Goal: Ask a question

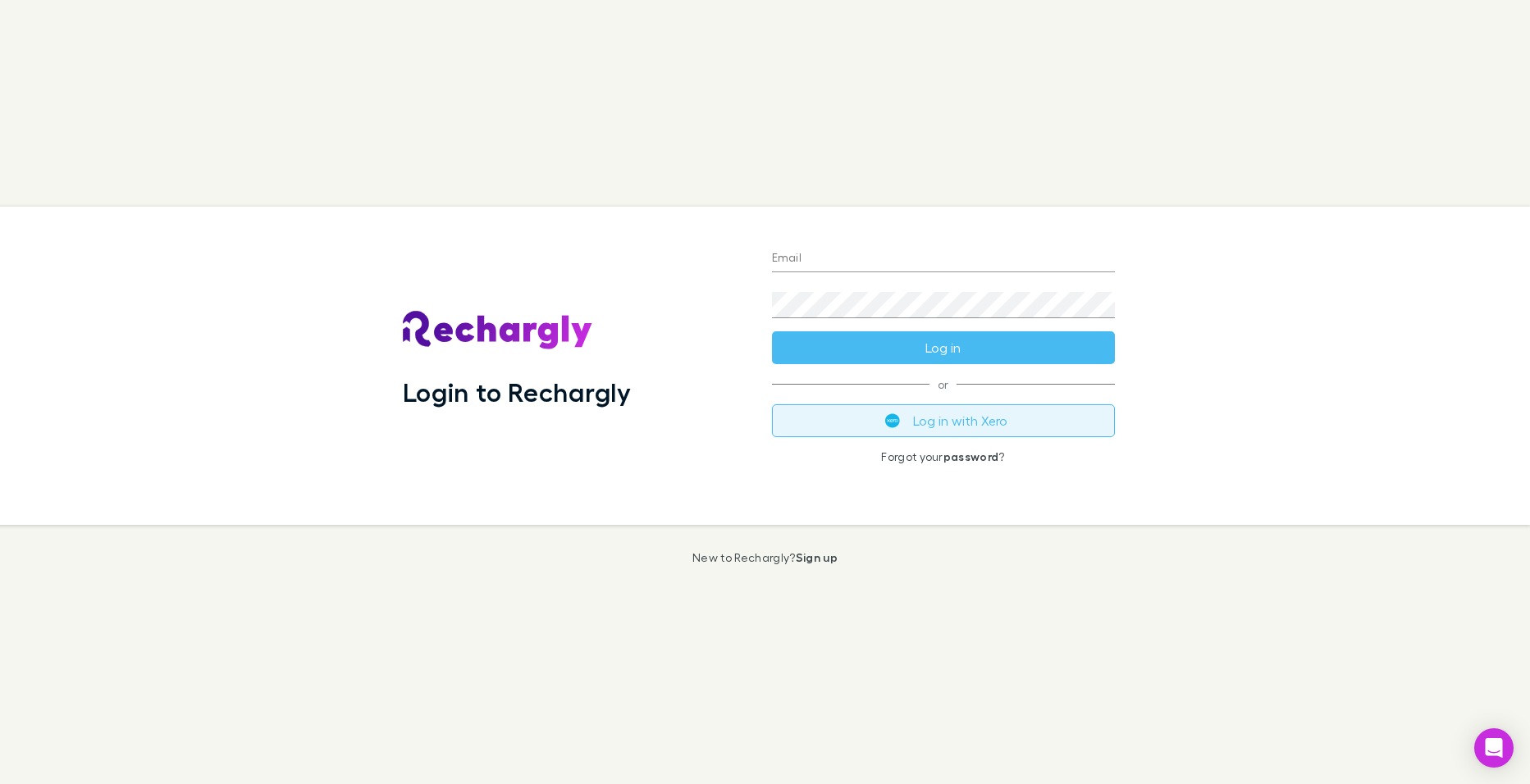
click at [998, 427] on button "Log in with Xero" at bounding box center [943, 421] width 343 height 33
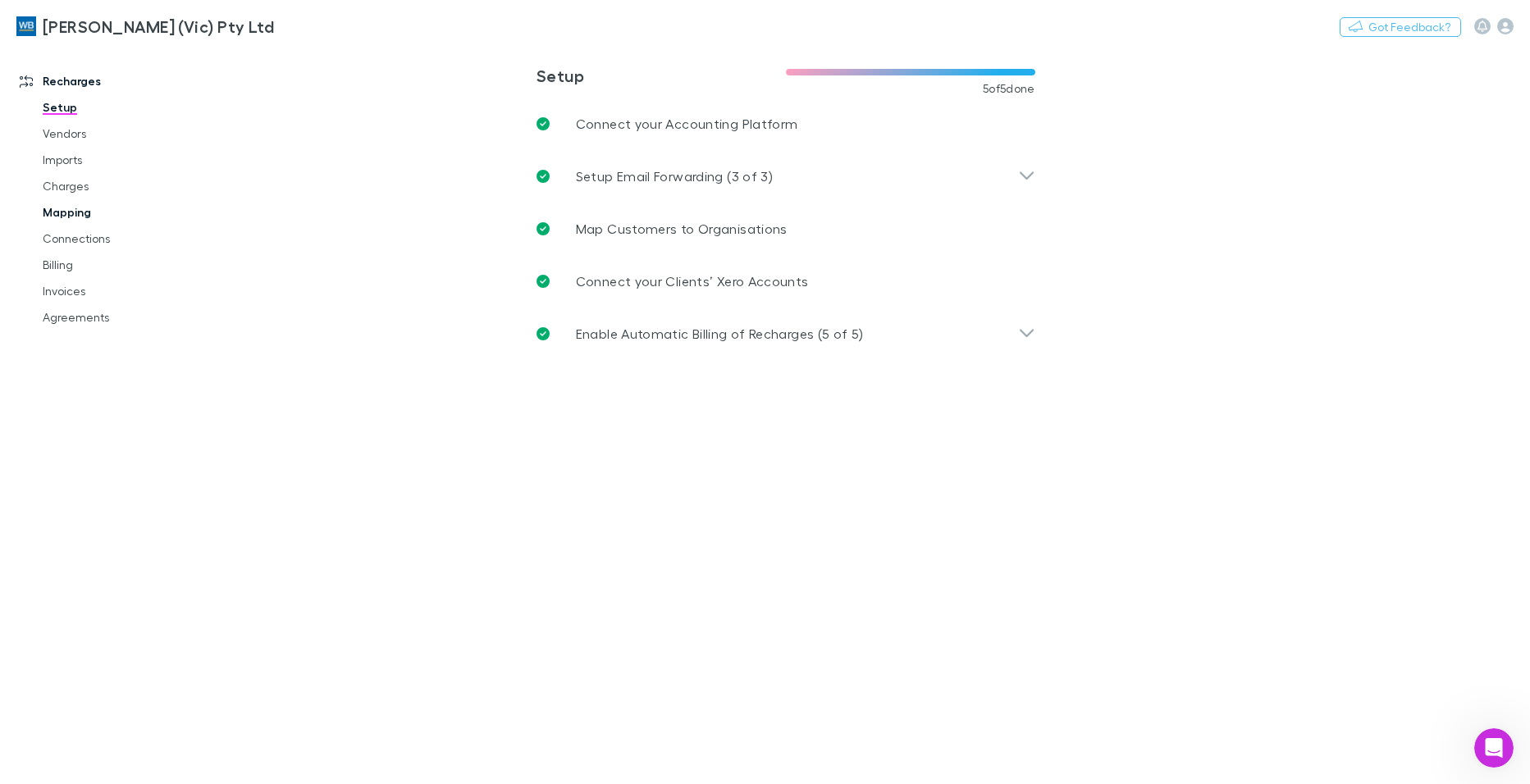
click at [51, 214] on link "Mapping" at bounding box center [123, 211] width 194 height 26
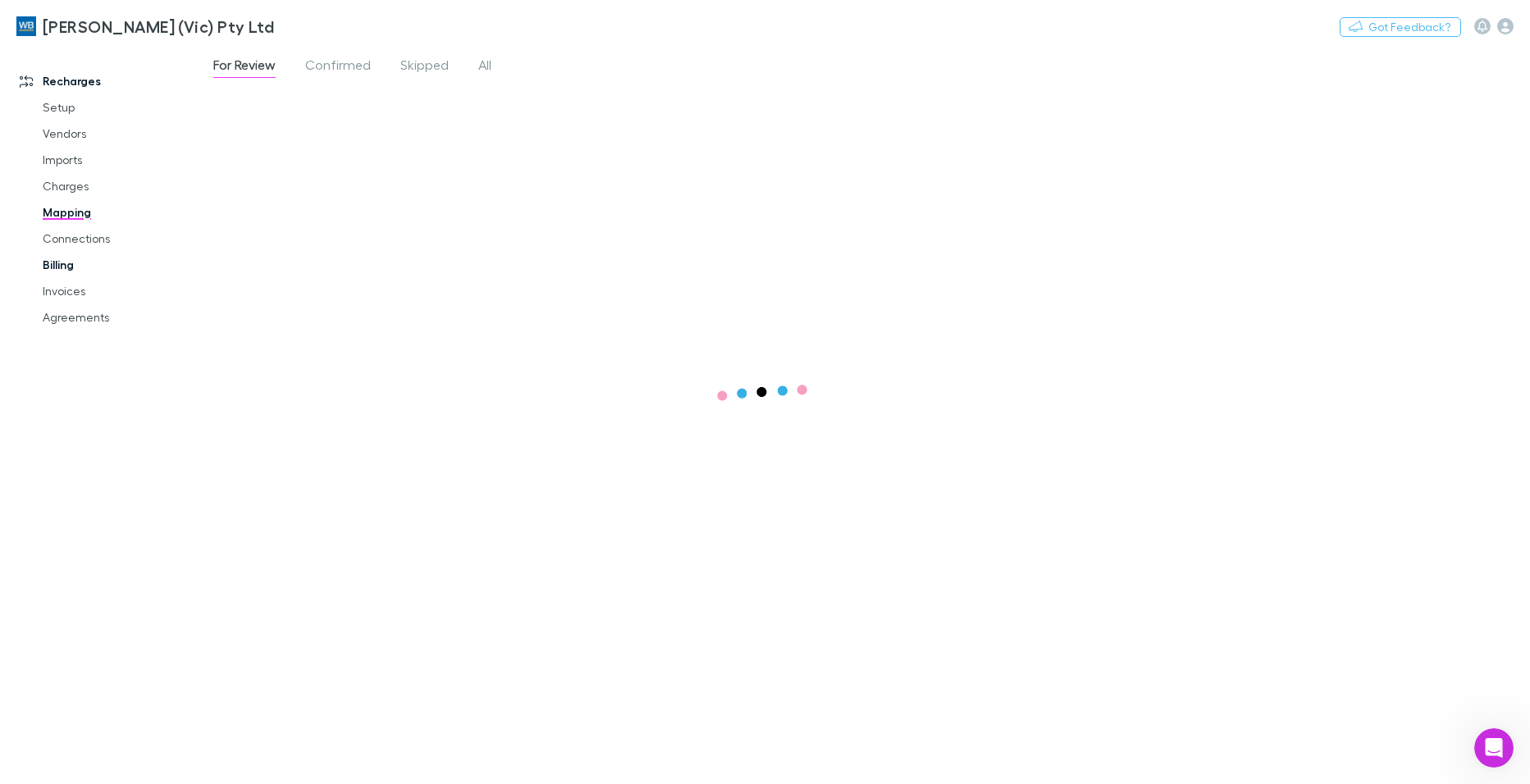
click at [57, 269] on link "Billing" at bounding box center [123, 265] width 194 height 26
click at [1515, 21] on div "Nothing Got Feedback?" at bounding box center [1434, 26] width 190 height 21
click at [1511, 30] on icon "button" at bounding box center [1505, 26] width 16 height 16
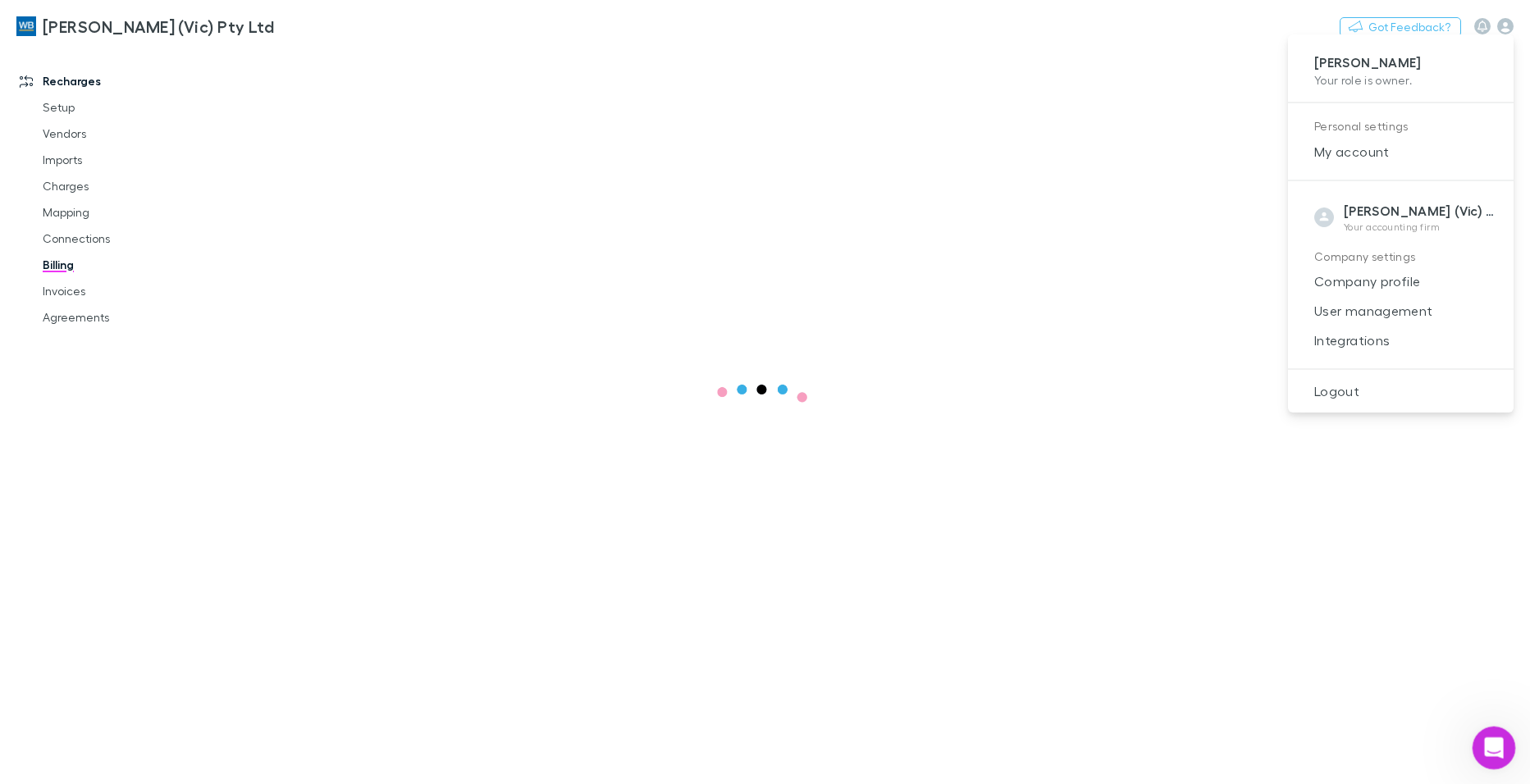
click at [1488, 742] on icon "Open Intercom Messenger" at bounding box center [1491, 745] width 27 height 27
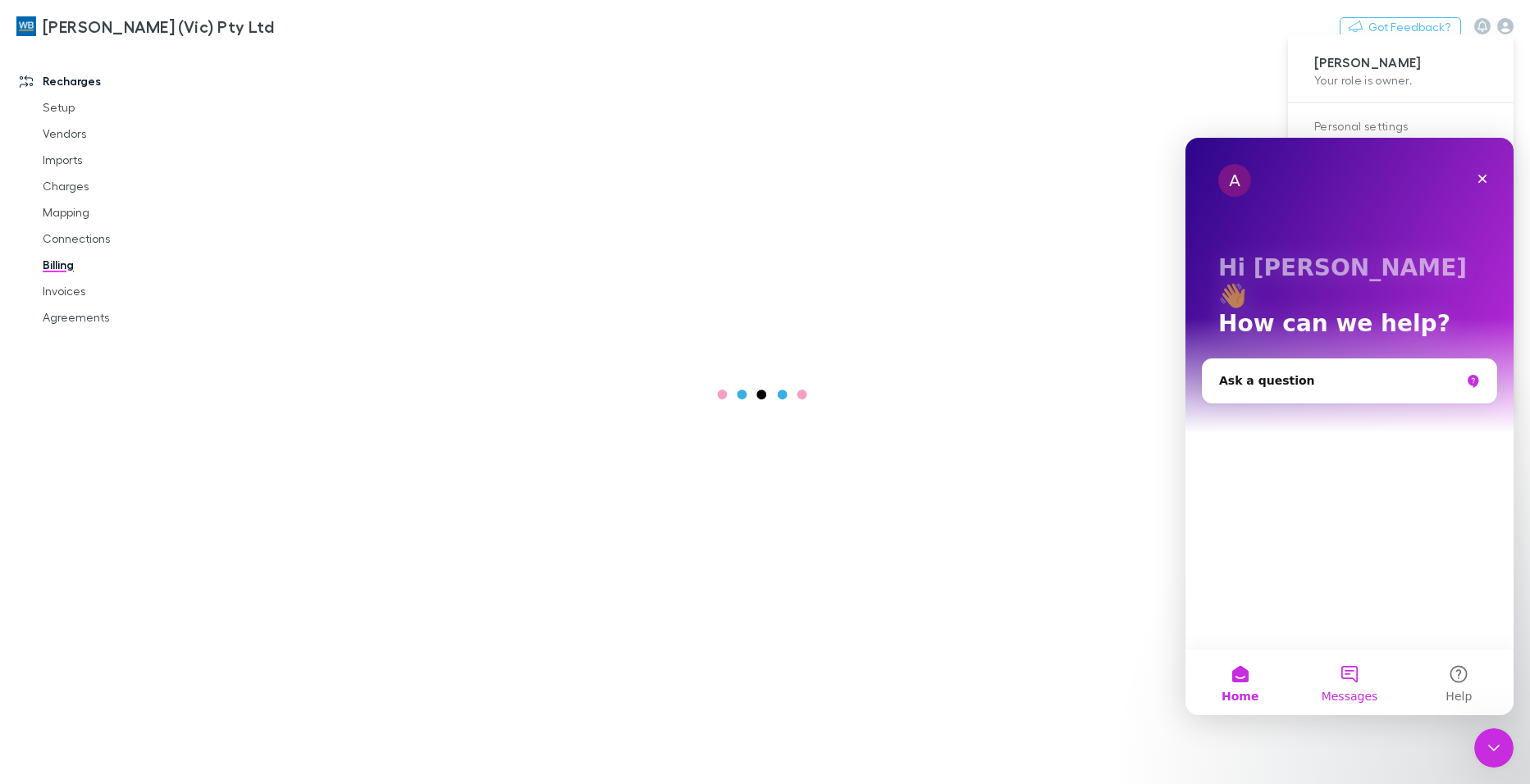
click at [1344, 683] on button "Messages" at bounding box center [1348, 683] width 109 height 66
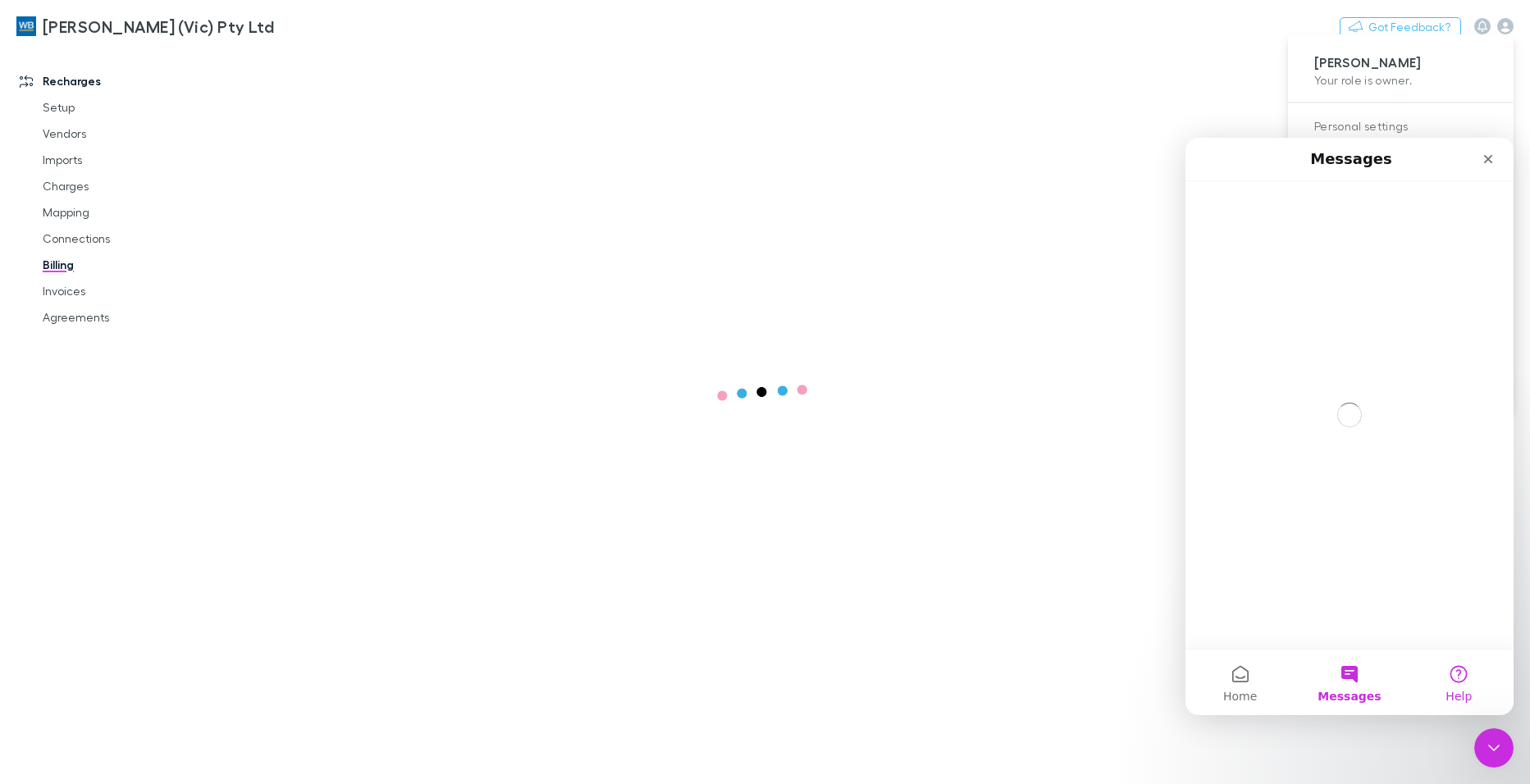
click at [1457, 670] on button "Help" at bounding box center [1459, 683] width 109 height 66
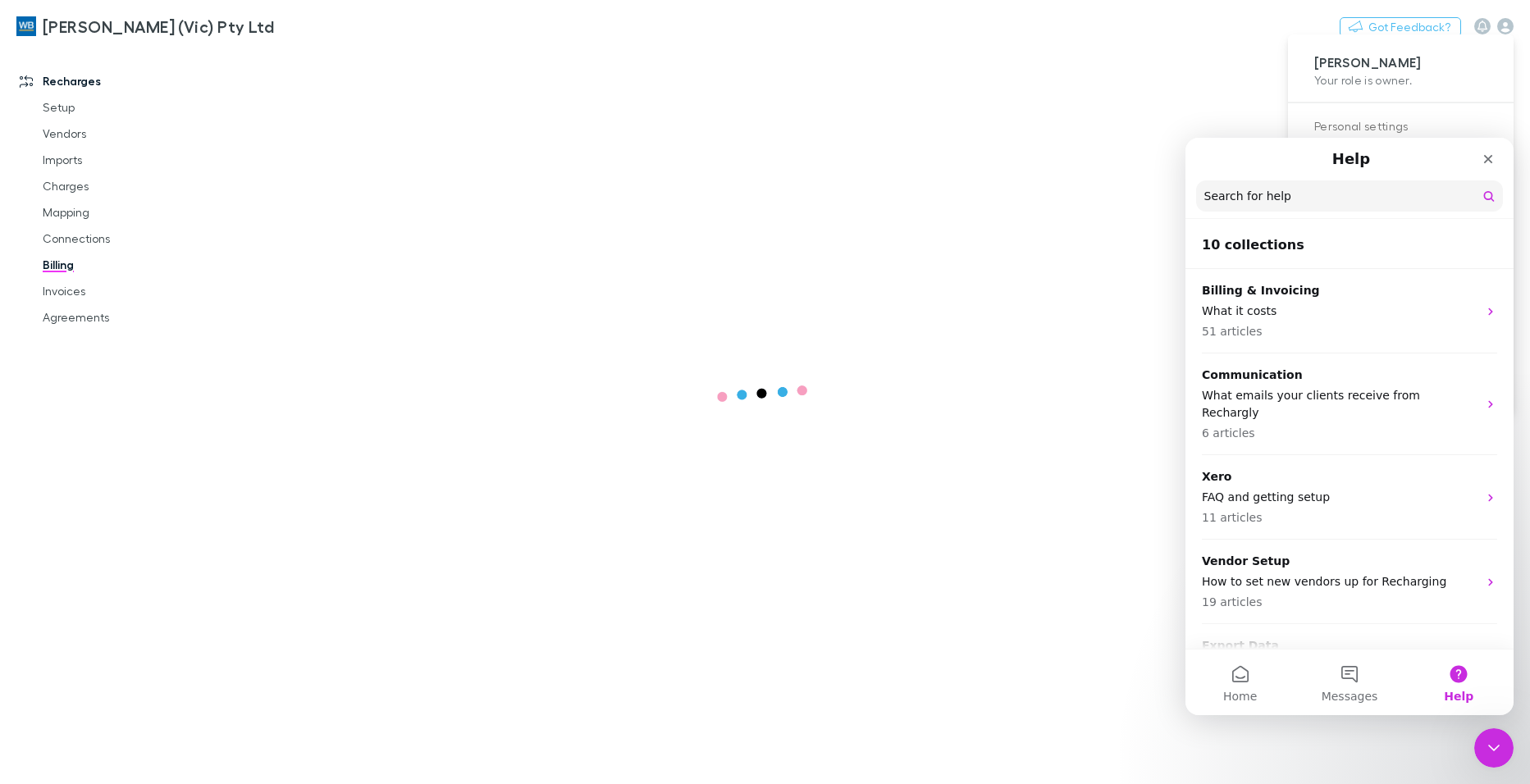
click at [1309, 208] on input "Search for help" at bounding box center [1349, 196] width 307 height 31
click at [1297, 186] on input "Search for help" at bounding box center [1349, 196] width 307 height 31
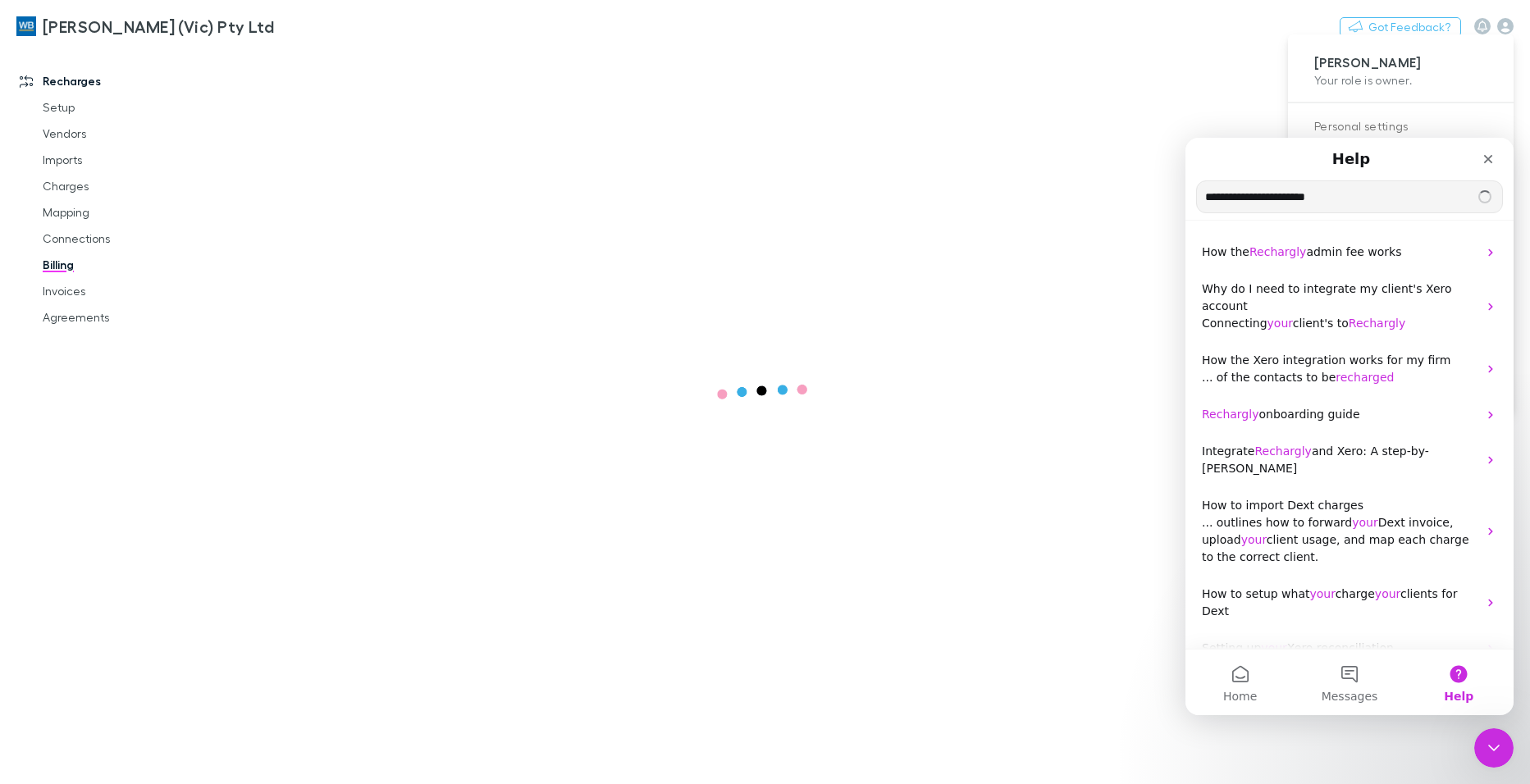
type input "**********"
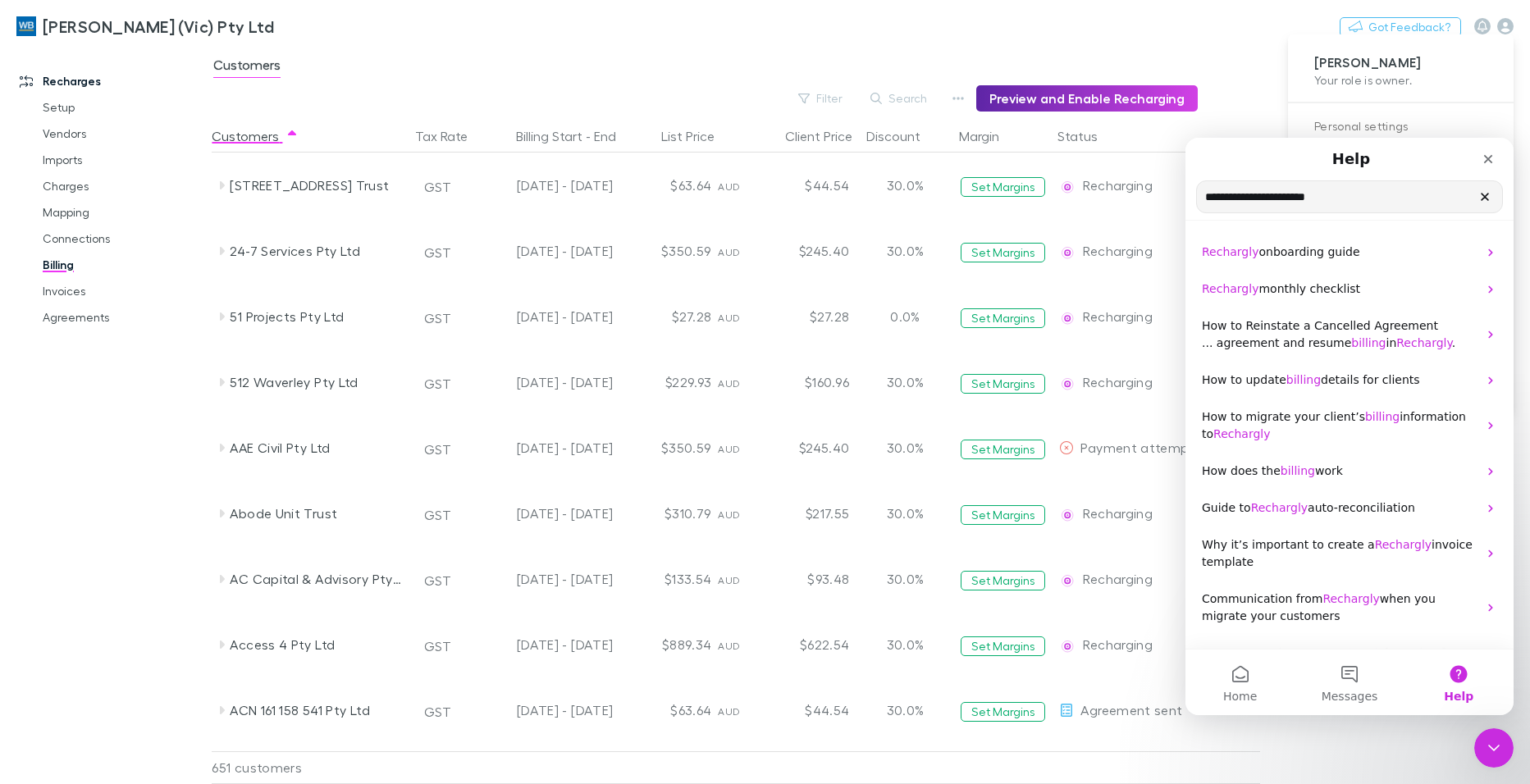
click at [1346, 200] on input "**********" at bounding box center [1349, 197] width 305 height 31
click at [1351, 686] on button "Messages" at bounding box center [1348, 683] width 109 height 66
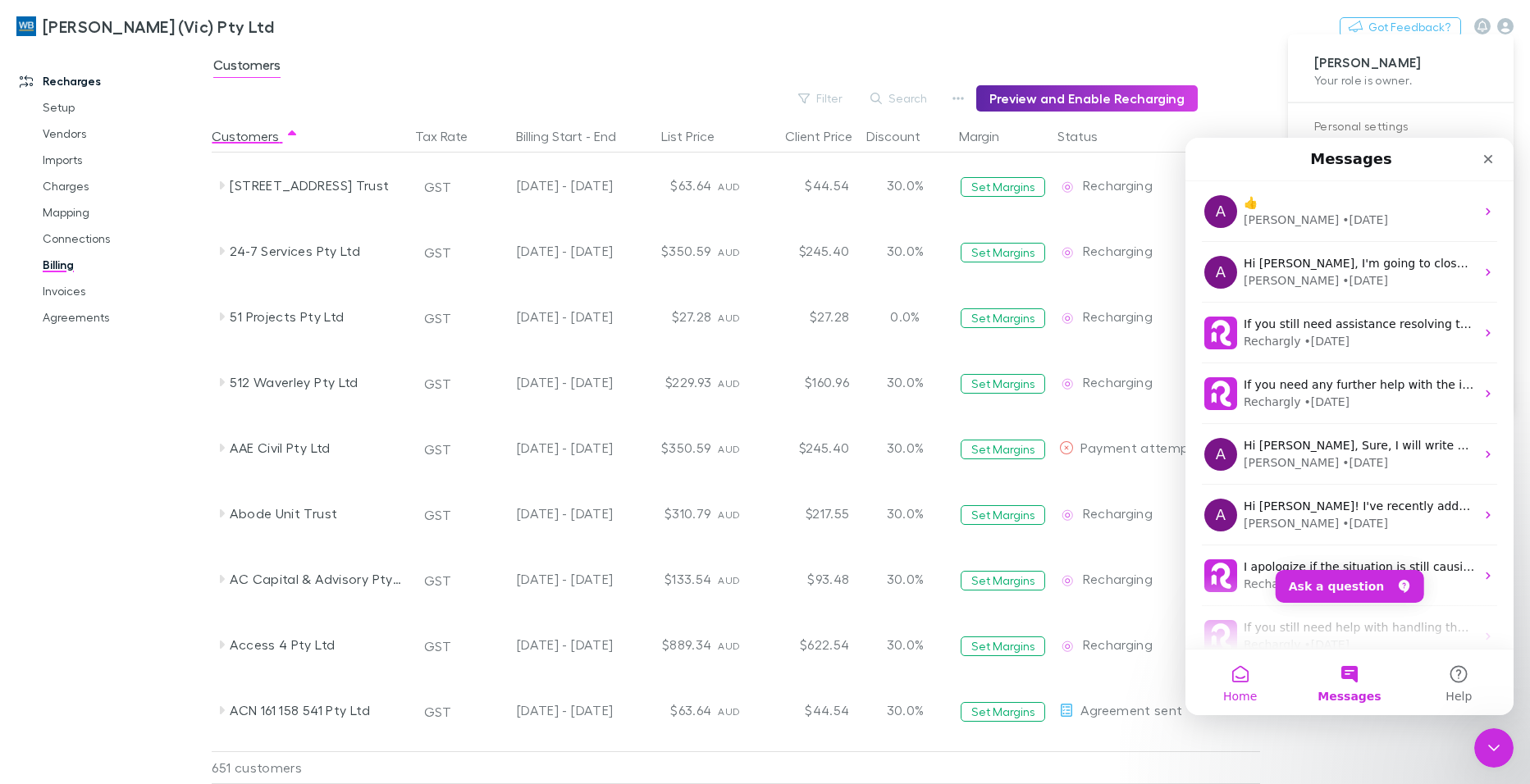
click at [1246, 676] on button "Home" at bounding box center [1239, 683] width 109 height 66
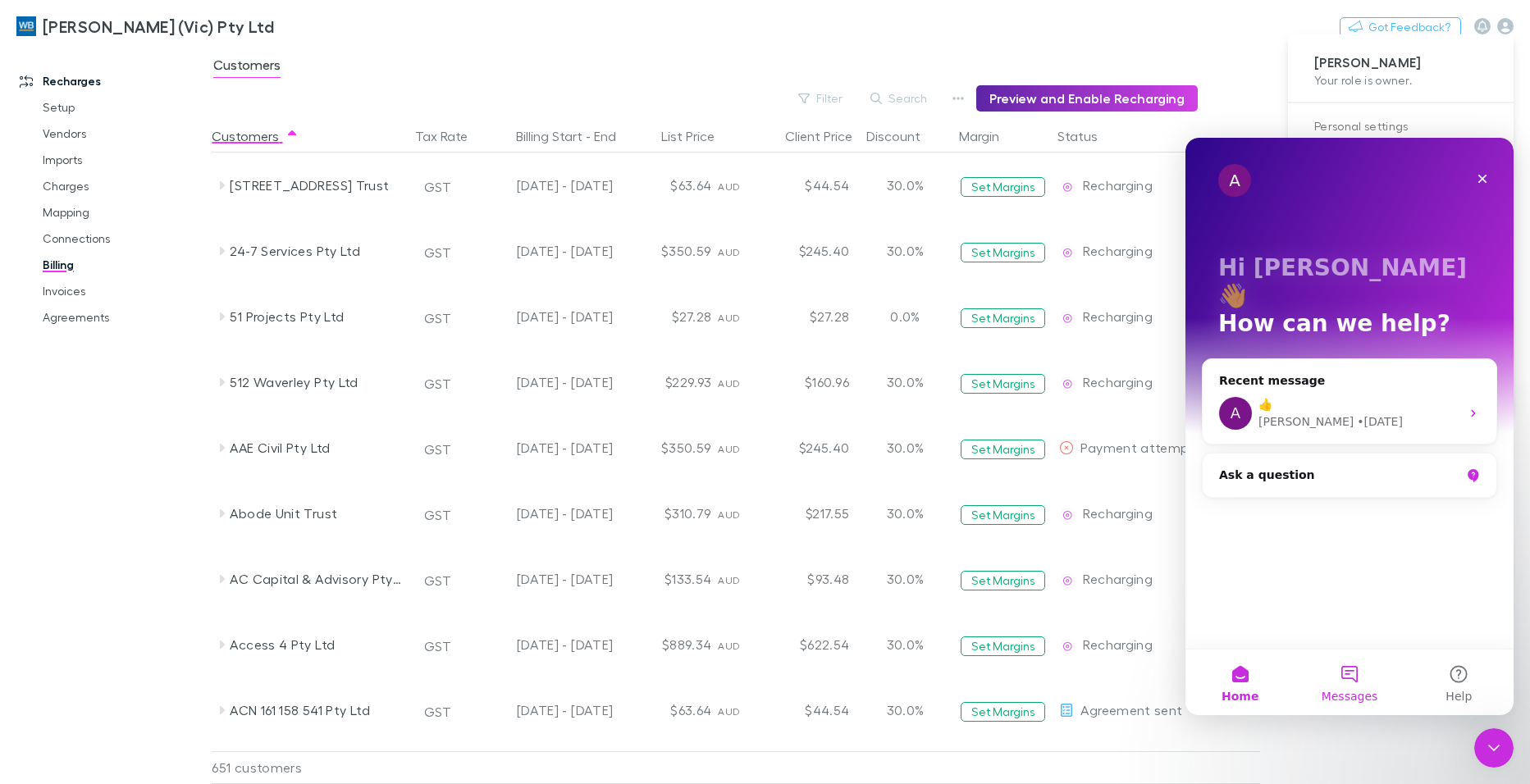
click at [1368, 669] on button "Messages" at bounding box center [1348, 683] width 109 height 66
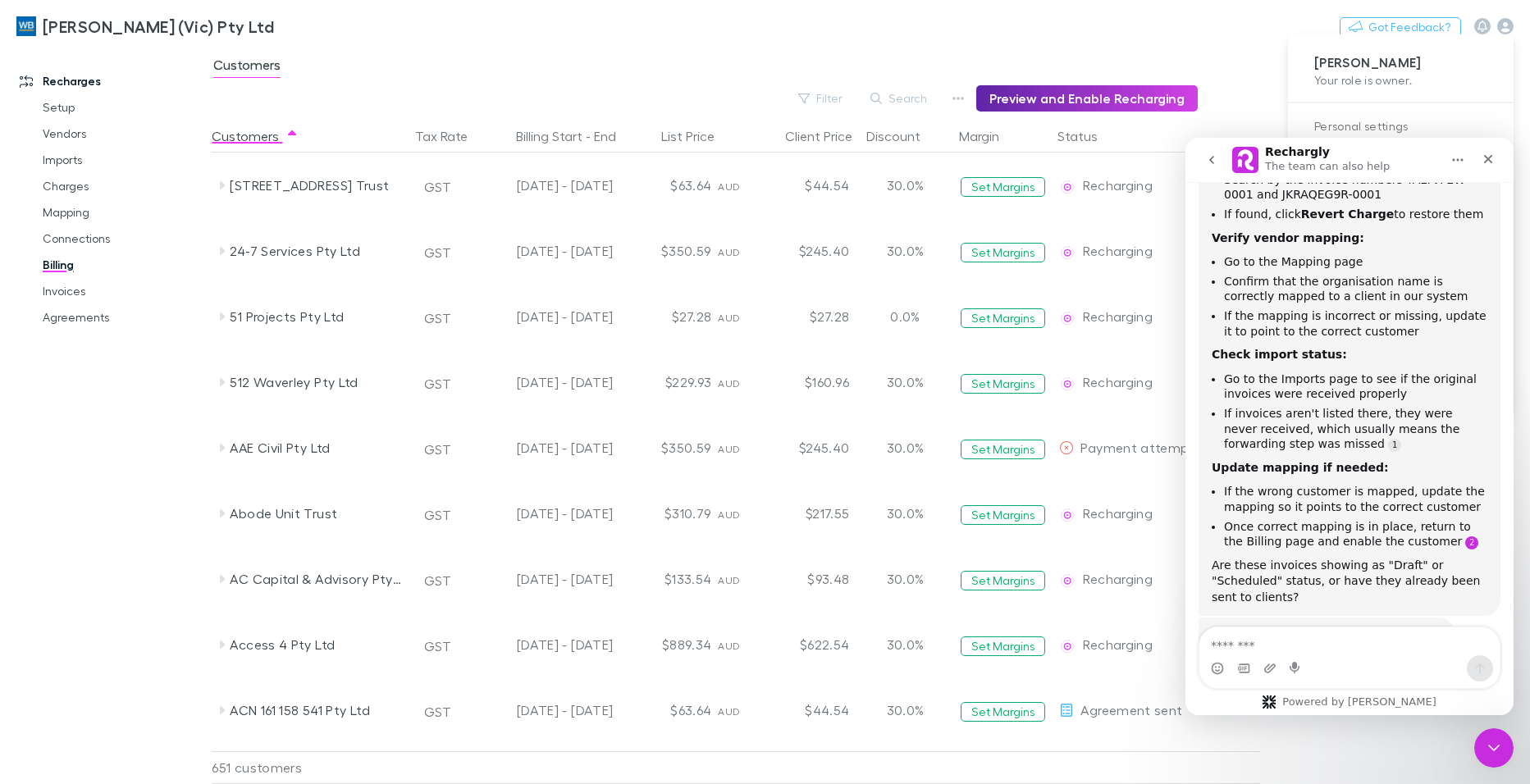
scroll to position [478, 0]
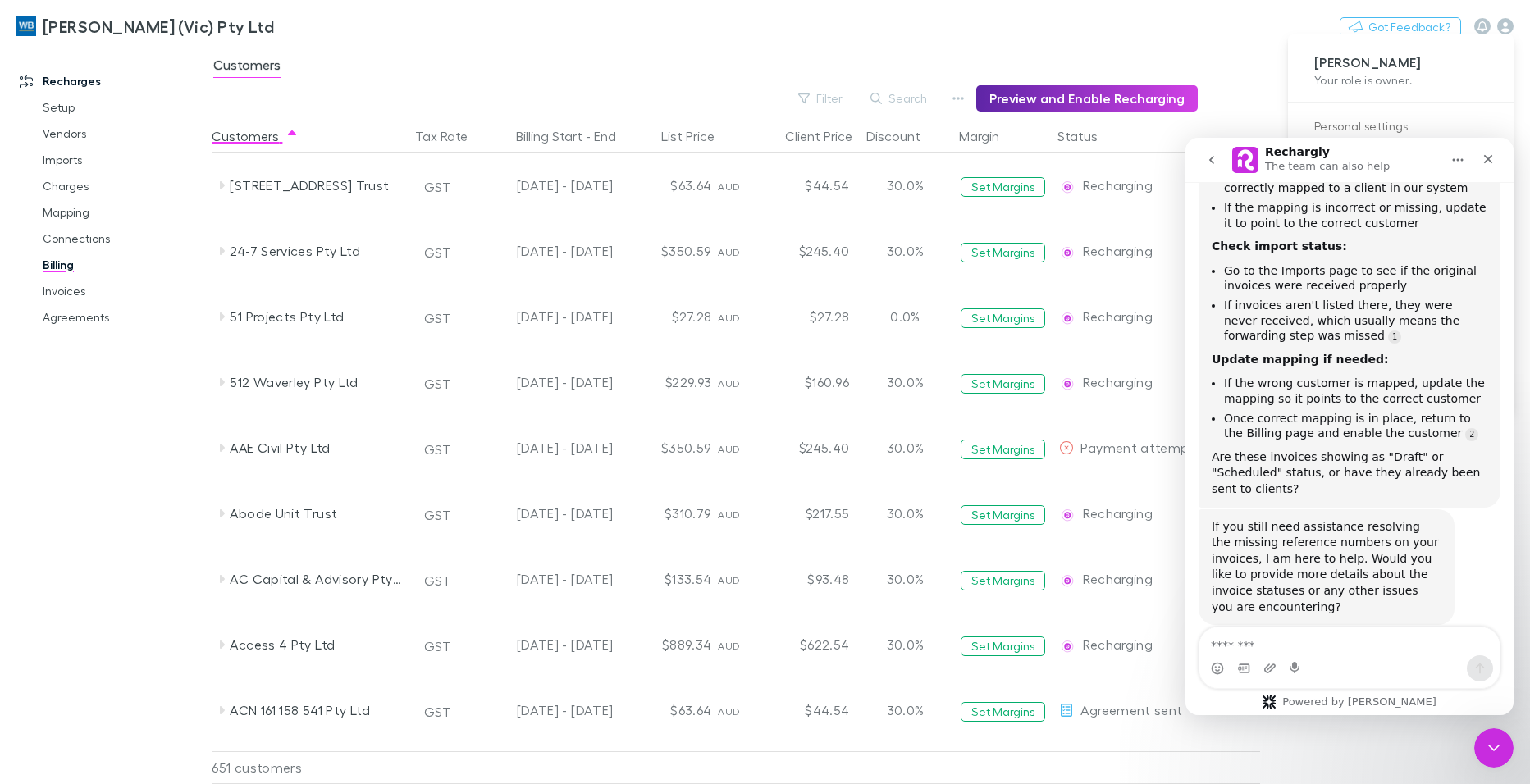
click at [1207, 166] on icon "go back" at bounding box center [1211, 160] width 14 height 14
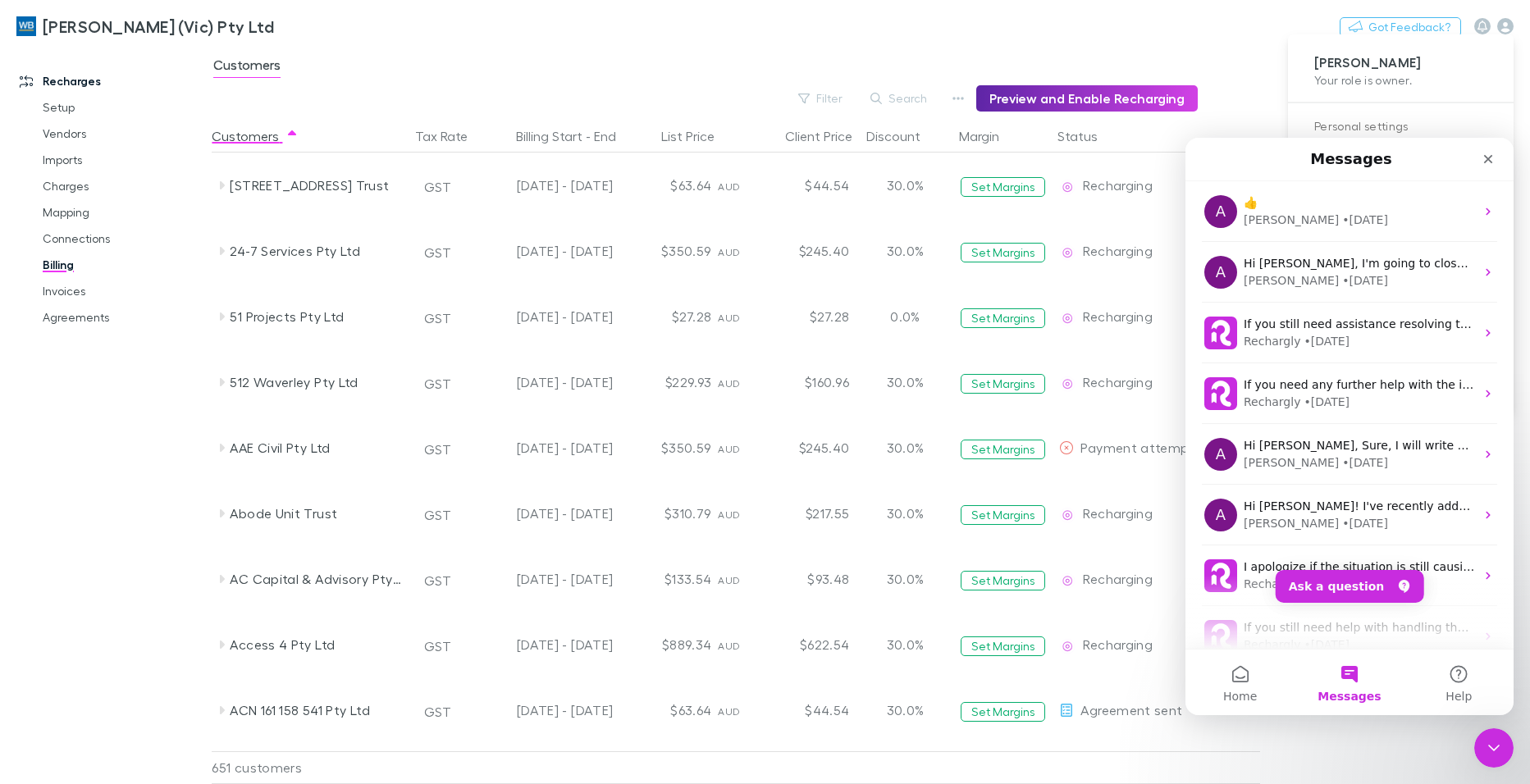
scroll to position [0, 0]
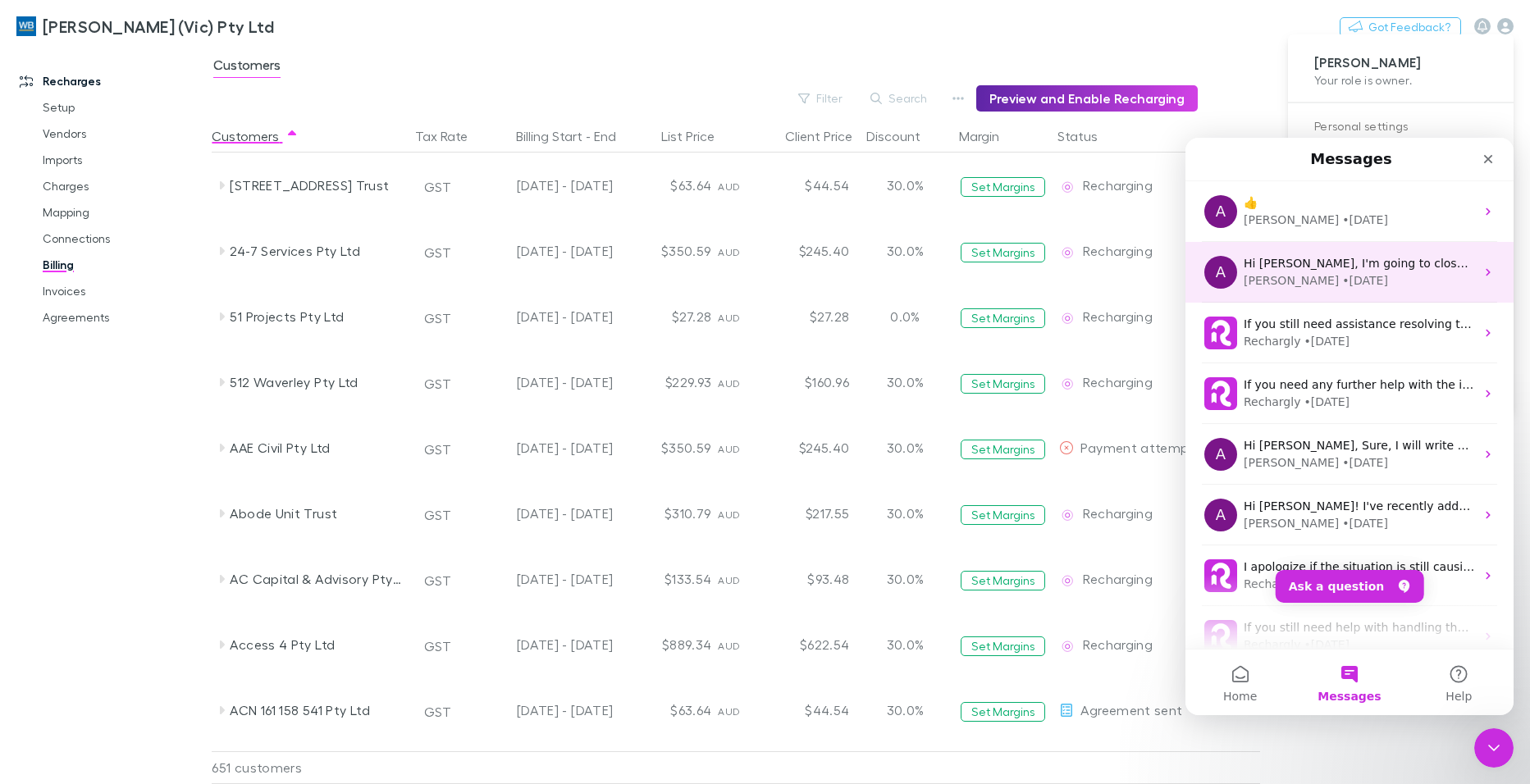
click at [1320, 280] on div "[PERSON_NAME] • [DATE]" at bounding box center [1358, 281] width 231 height 17
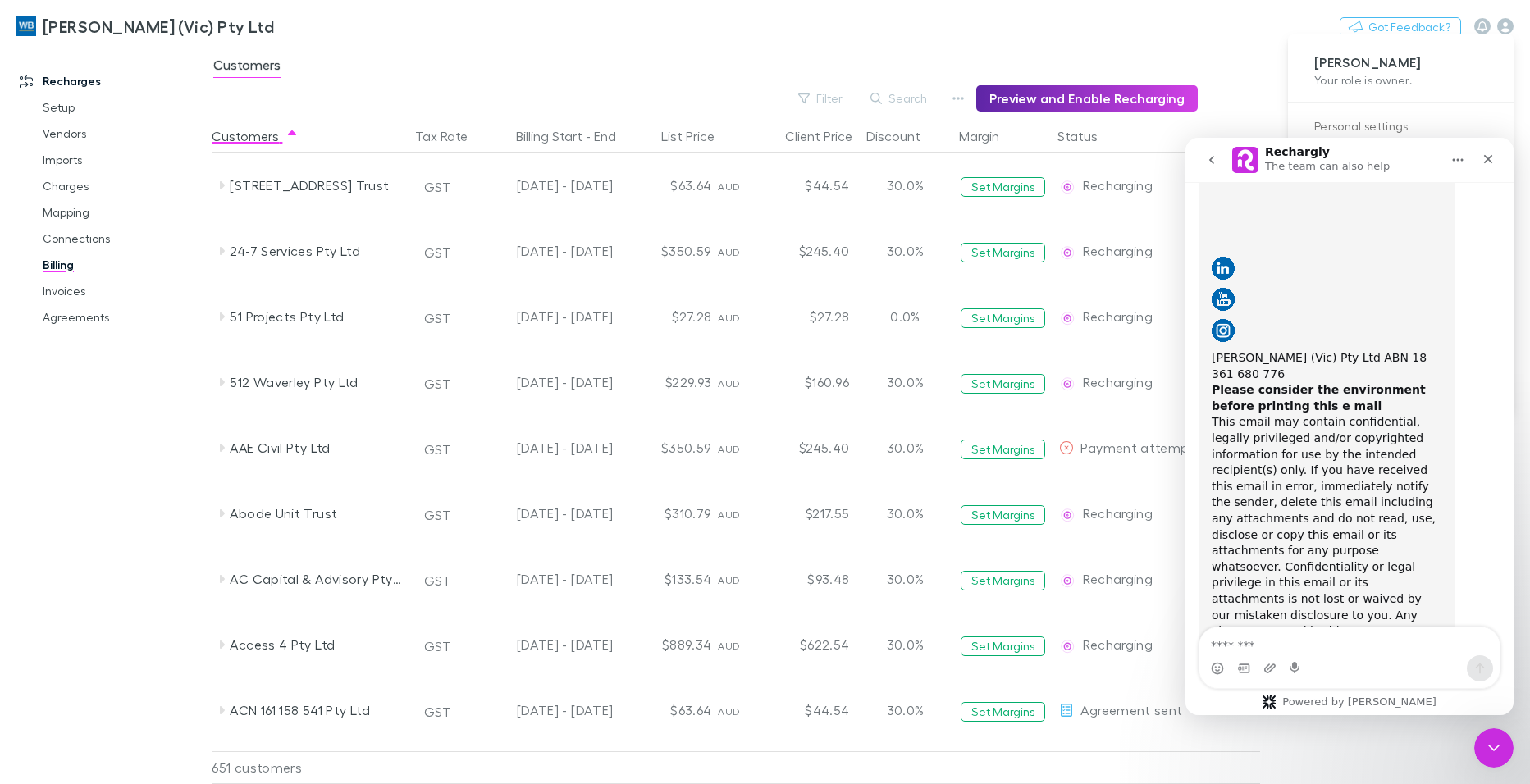
scroll to position [16522, 0]
click at [1204, 162] on button "go back" at bounding box center [1211, 159] width 31 height 31
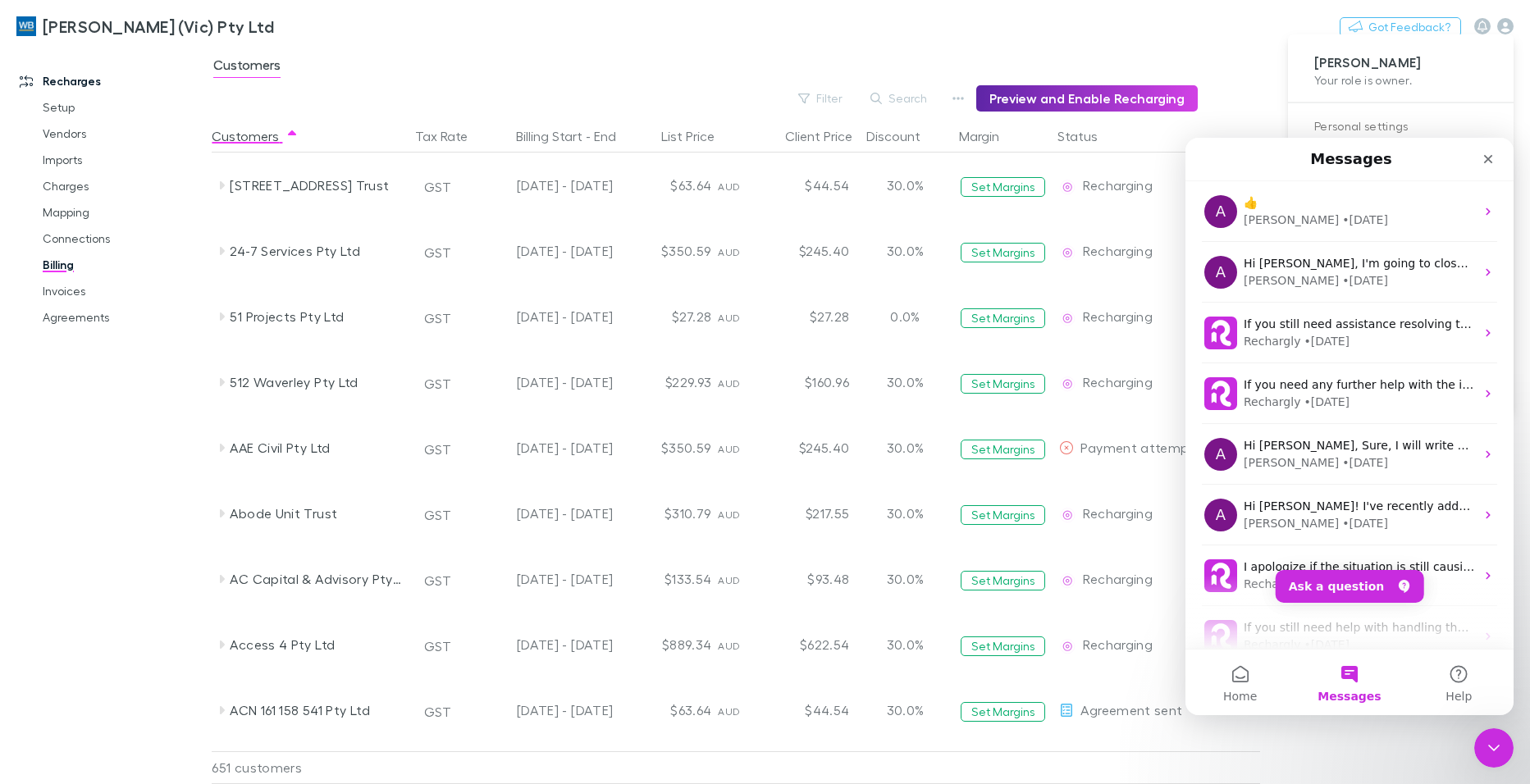
scroll to position [0, 0]
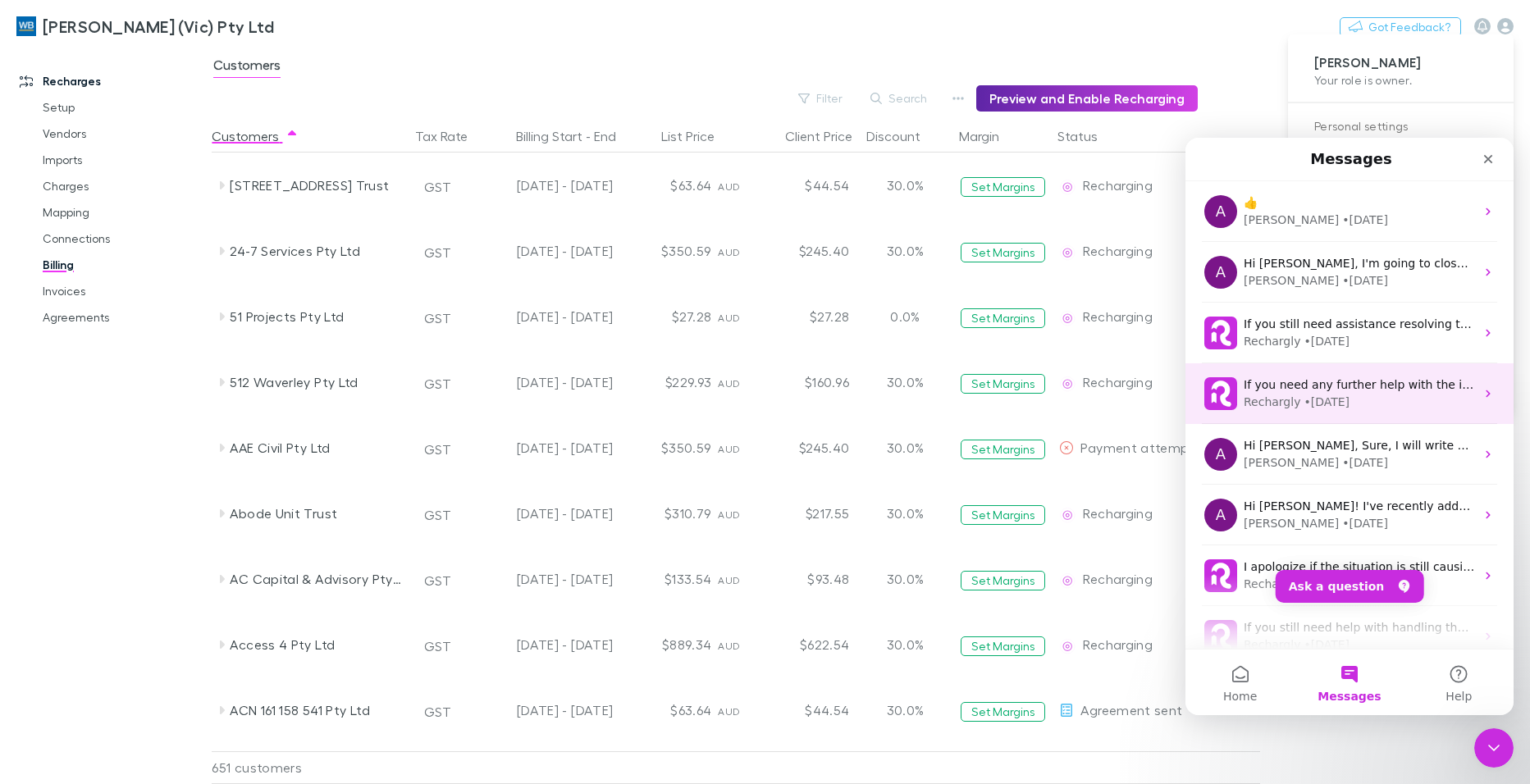
click at [1407, 396] on div "Rechargly • [DATE]" at bounding box center [1358, 403] width 231 height 17
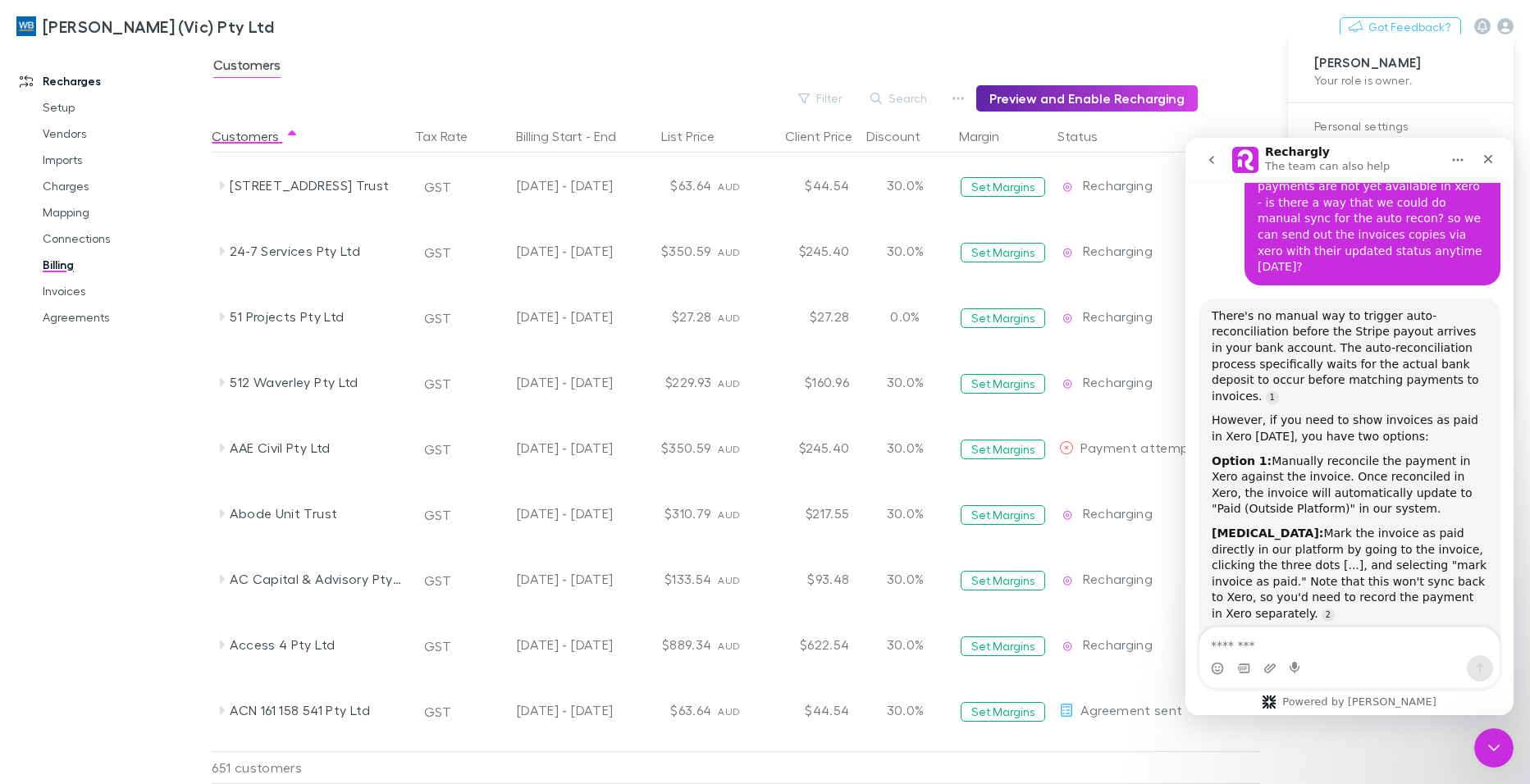
scroll to position [1129, 0]
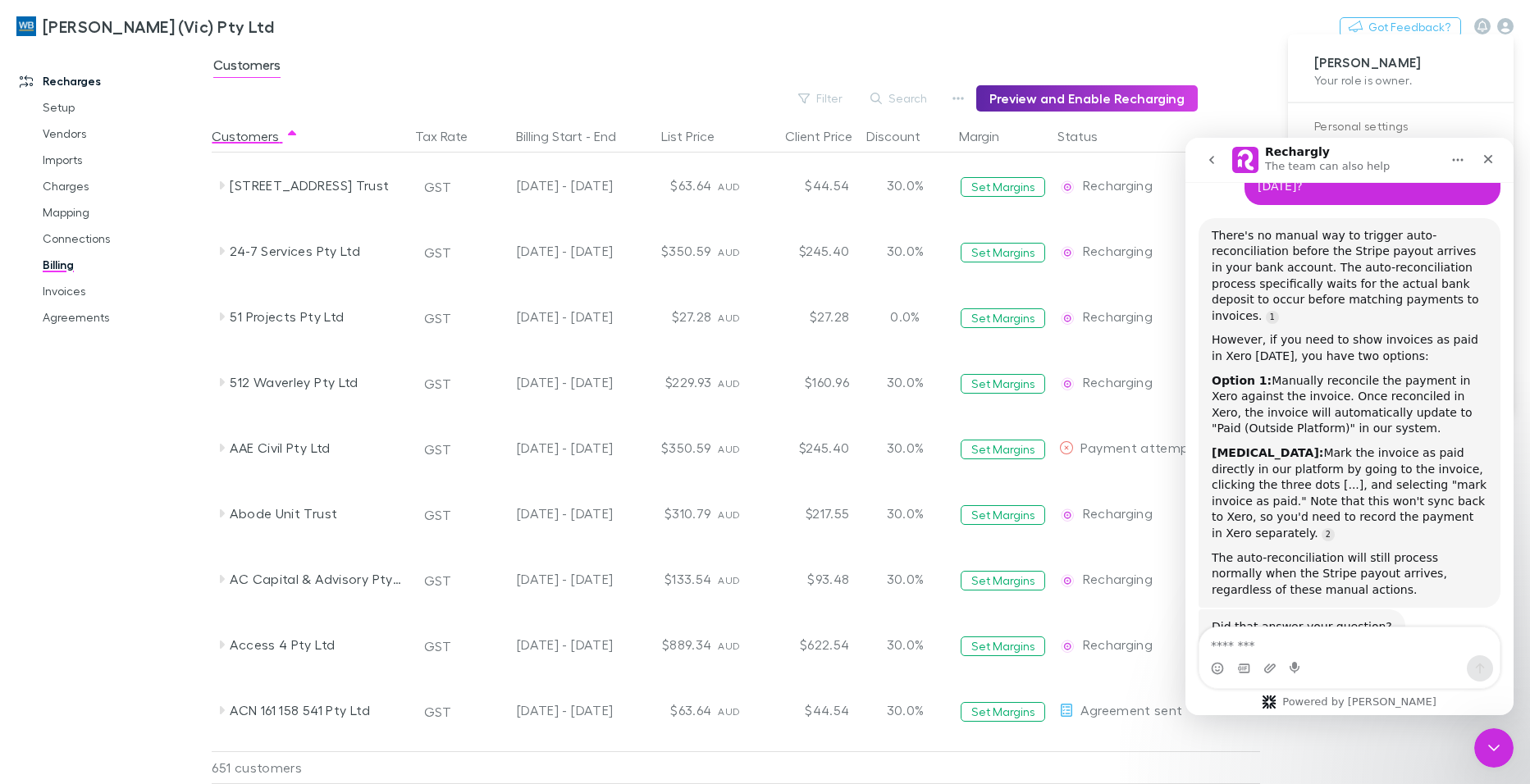
click at [1213, 166] on icon "go back" at bounding box center [1211, 160] width 14 height 14
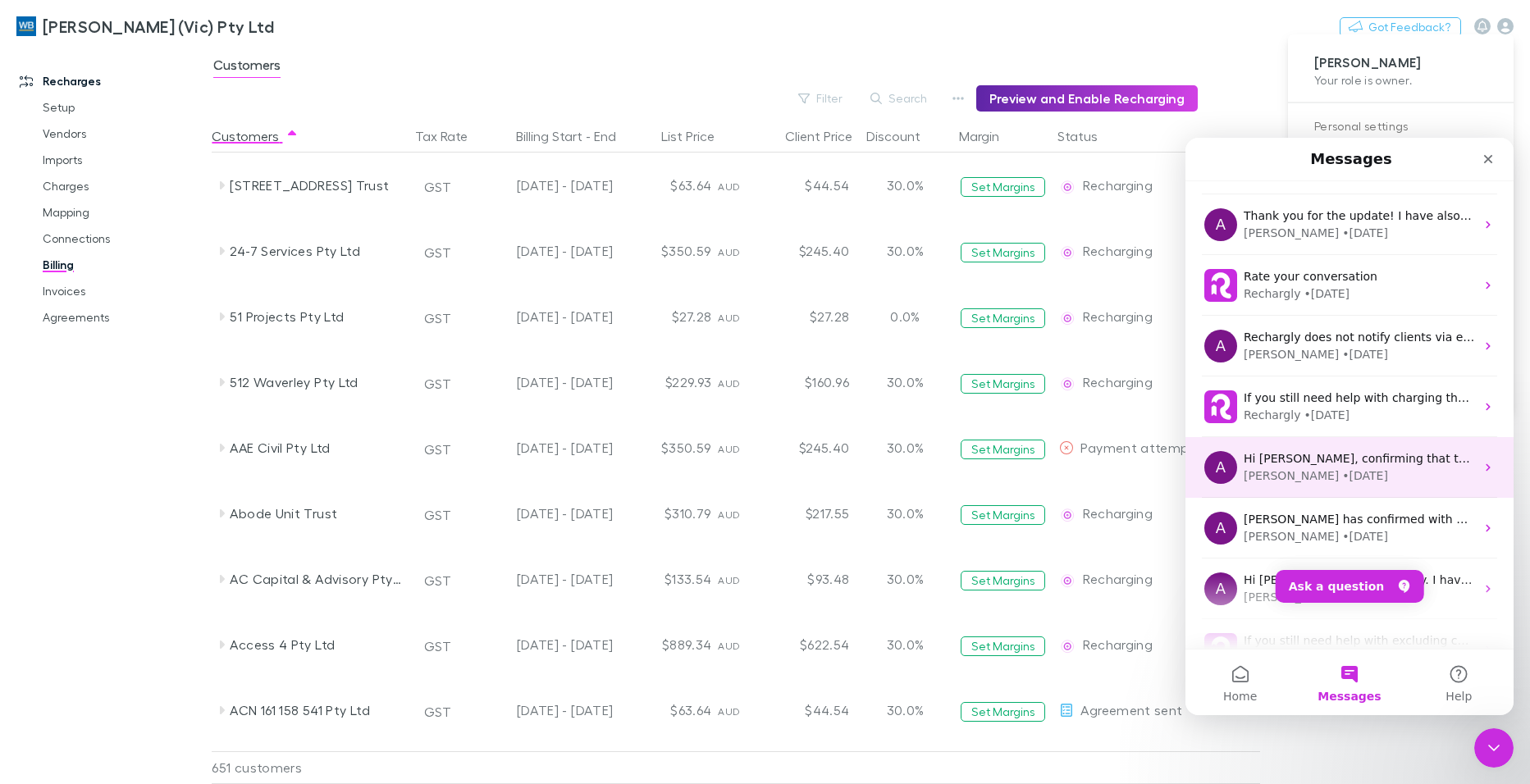
scroll to position [630, 0]
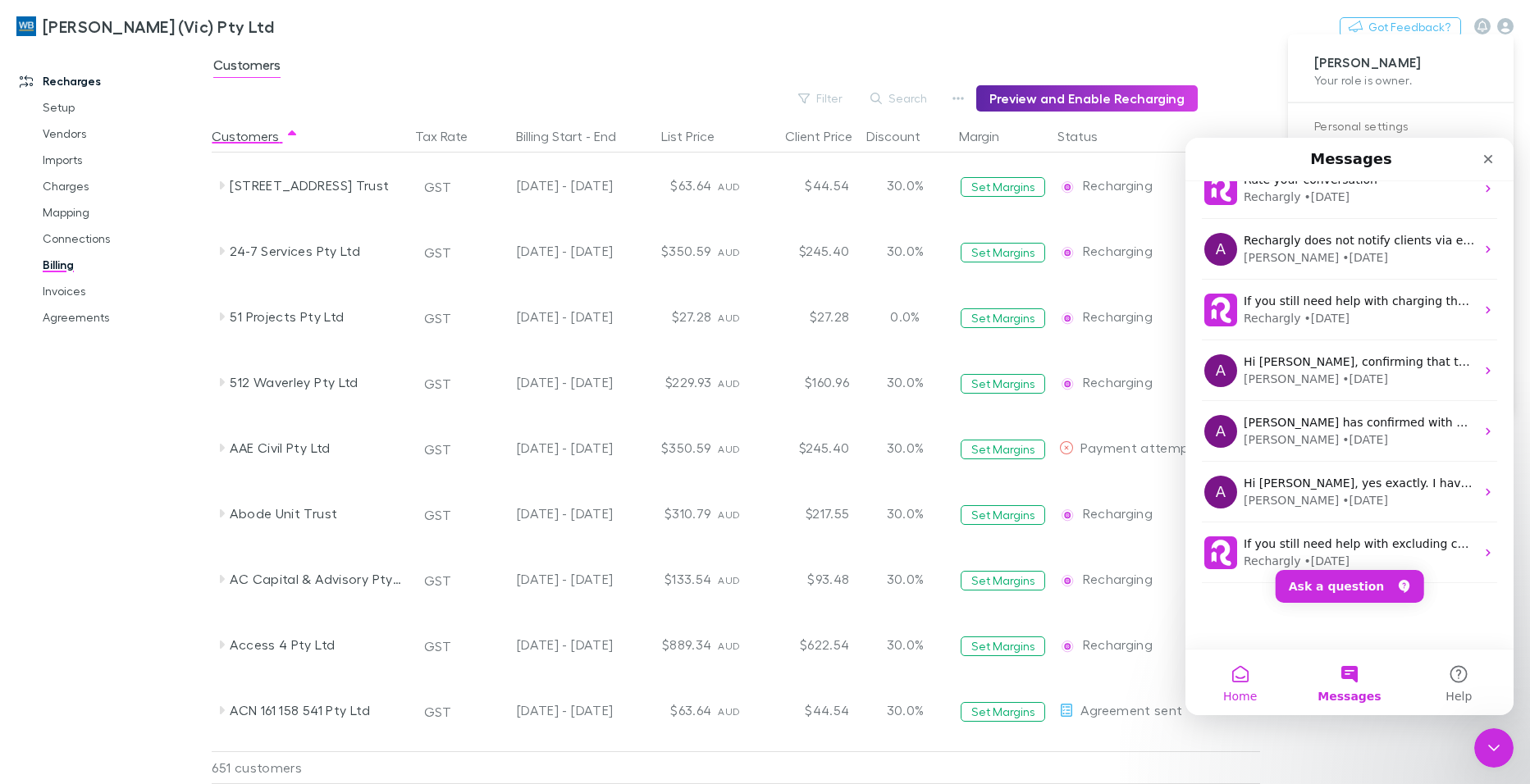
click at [1232, 683] on button "Home" at bounding box center [1239, 683] width 109 height 66
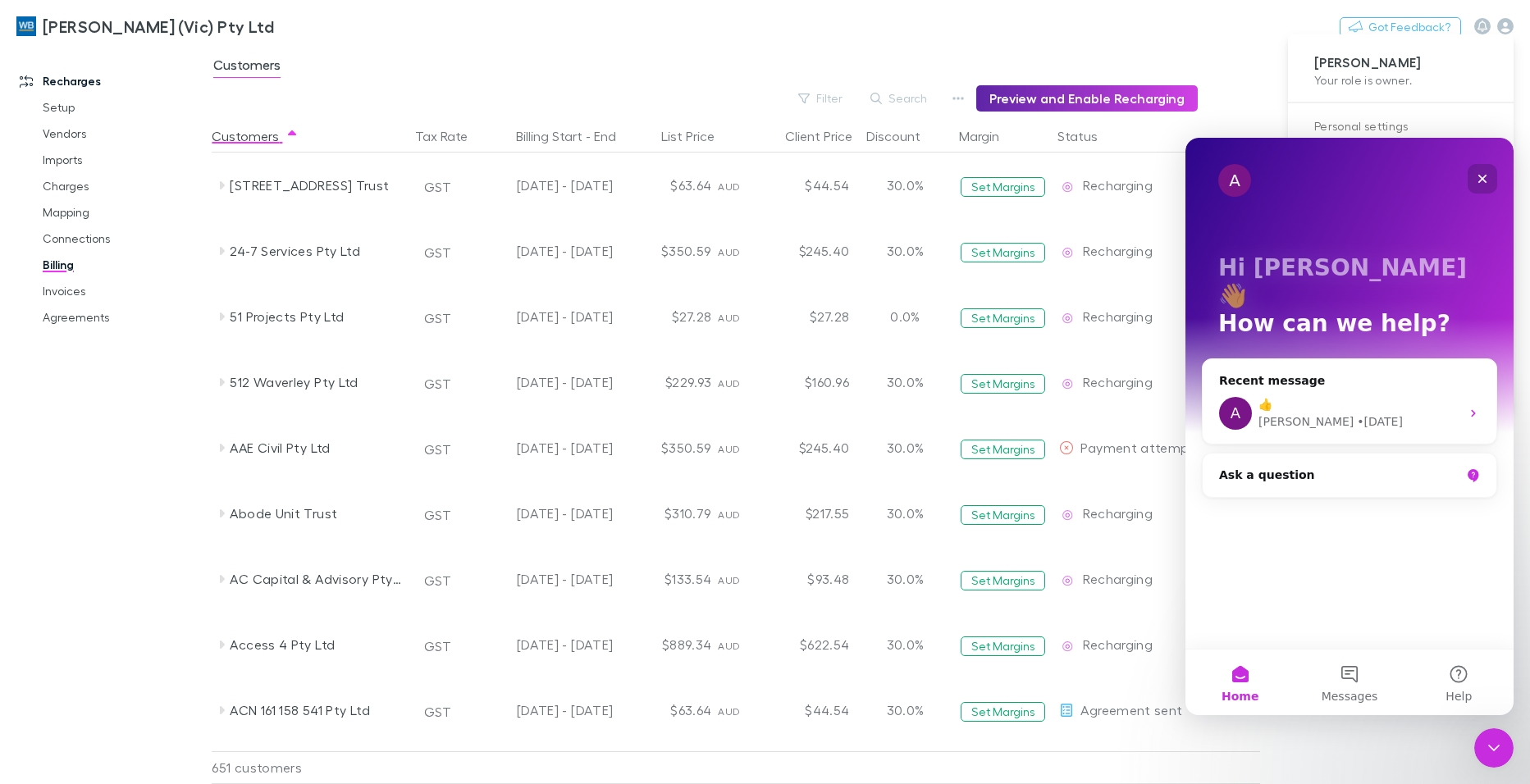
click at [1488, 182] on icon "Close" at bounding box center [1483, 179] width 14 height 14
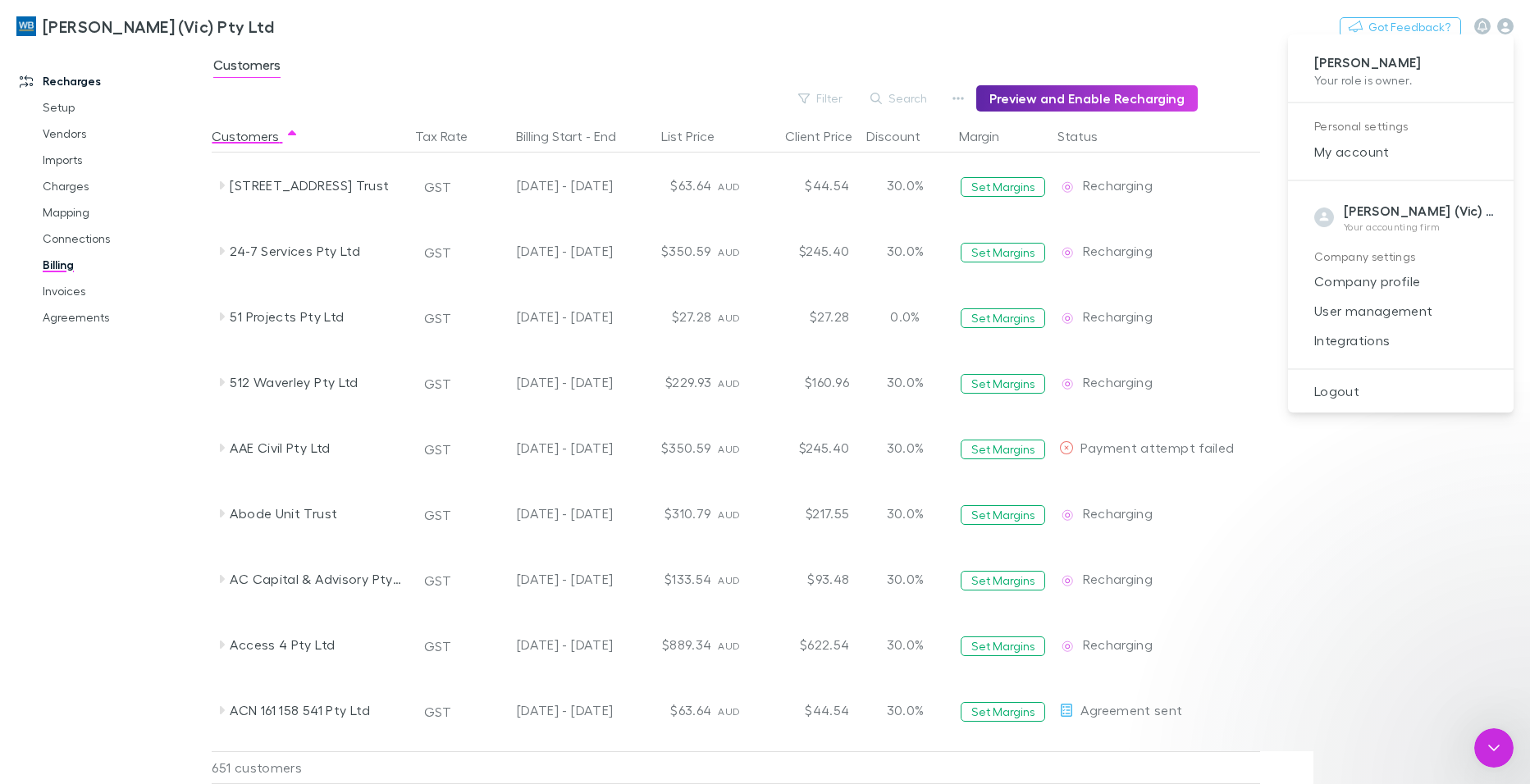
scroll to position [0, 0]
